Goal: Information Seeking & Learning: Check status

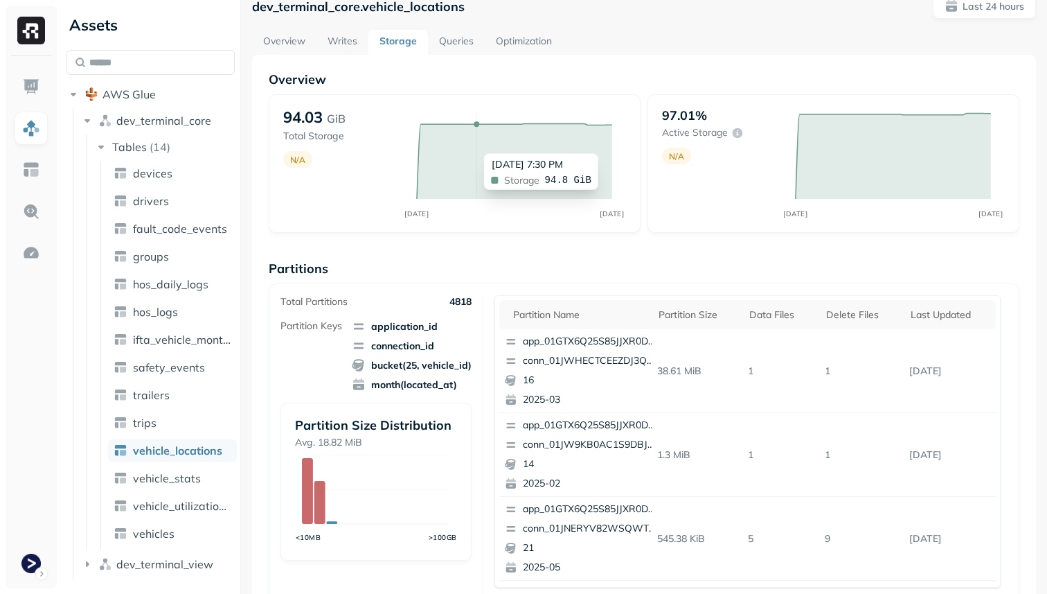
scroll to position [26, 0]
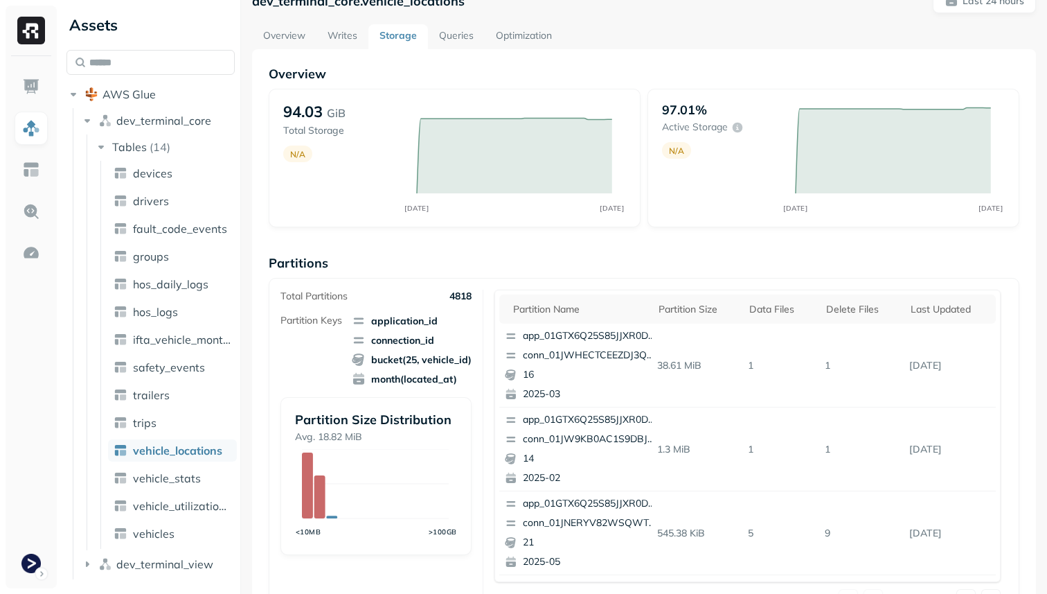
click at [512, 39] on link "Optimization" at bounding box center [524, 36] width 78 height 25
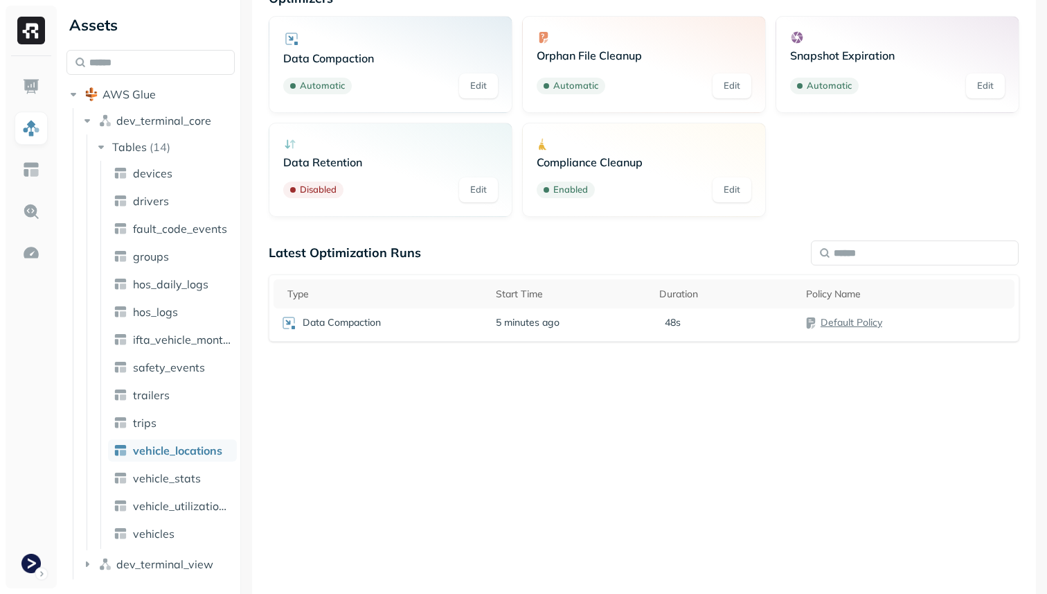
scroll to position [154, 0]
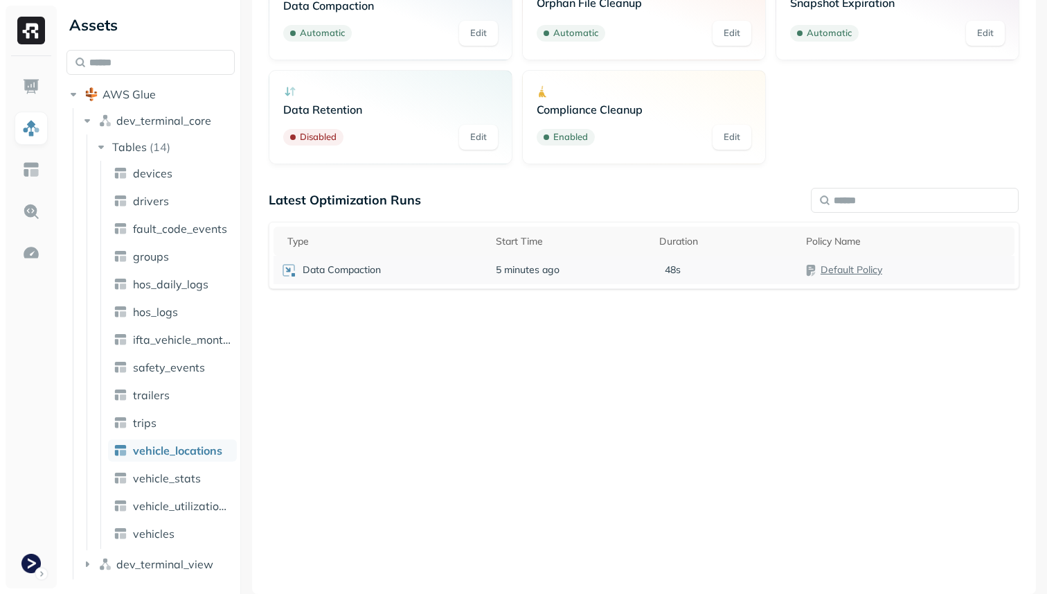
click at [532, 276] on span "5 minutes ago" at bounding box center [528, 269] width 64 height 13
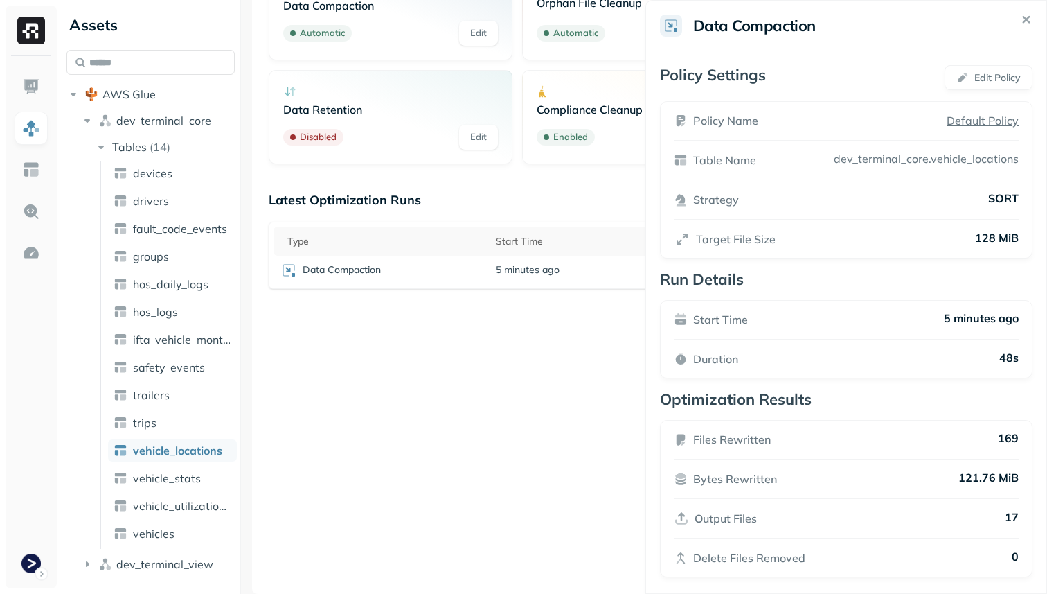
click at [542, 380] on html "Assets AWS Glue dev_terminal_core Tables ( 14 ) devices drivers fault_code_even…" at bounding box center [523, 297] width 1047 height 594
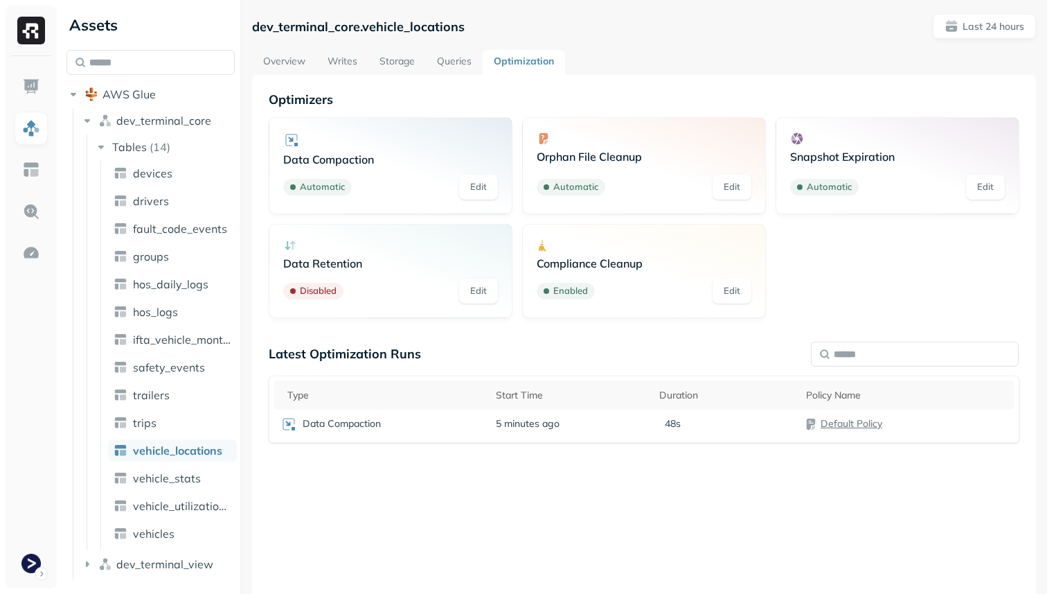
click at [296, 59] on link "Overview" at bounding box center [284, 62] width 64 height 25
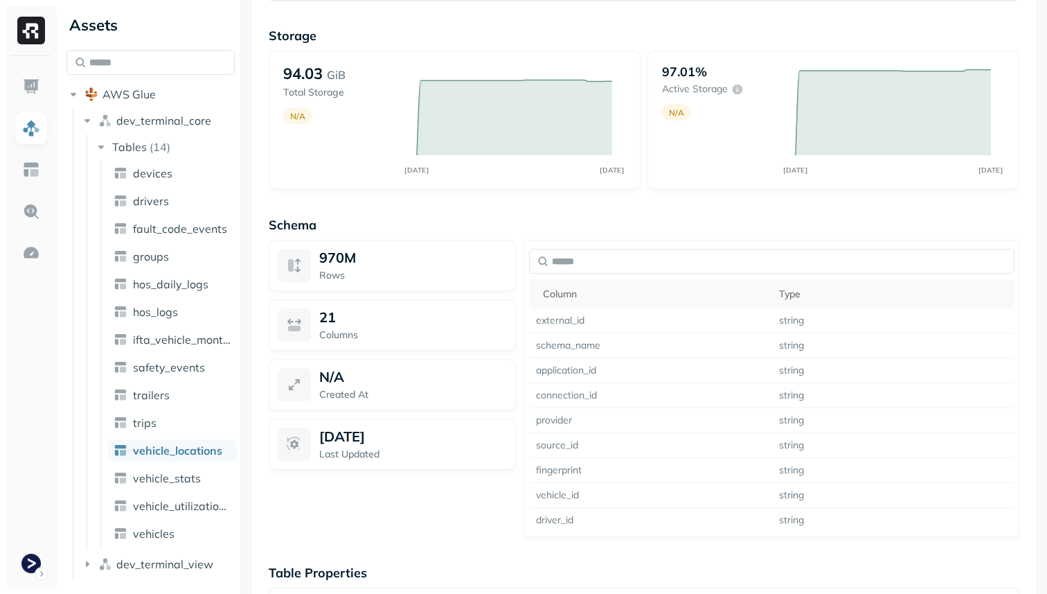
scroll to position [923, 0]
